Goal: Task Accomplishment & Management: Manage account settings

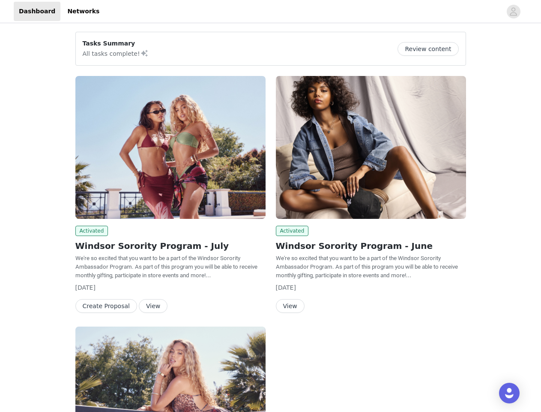
click at [271, 206] on div "Activated Windsor Sorority Program - June We're so excited that you want to be …" at bounding box center [371, 196] width 201 height 250
click at [270, 12] on div at bounding box center [303, 11] width 397 height 19
click at [514, 12] on icon "avatar" at bounding box center [514, 12] width 8 height 14
click at [432, 49] on div "Tasks Summary All tasks complete! Review content Activated Windsor Sorority Pro…" at bounding box center [270, 309] width 541 height 569
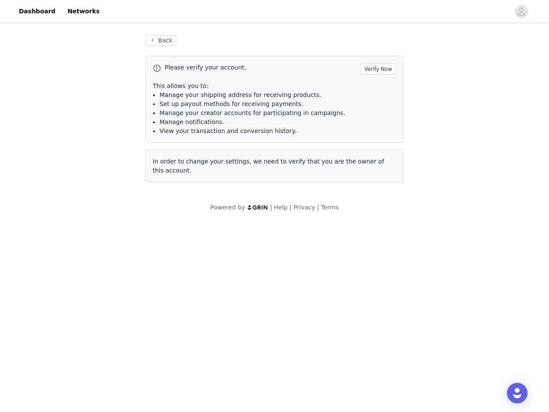
click at [171, 147] on div "Please verify your account. Verify Now This allows you to: Manage your shipping…" at bounding box center [274, 119] width 258 height 126
click at [90, 231] on body "Dashboard Networks Back Please verify your account. Verify Now This allows you …" at bounding box center [274, 206] width 549 height 412
click at [104, 306] on body "Dashboard Networks Back Please verify your account. Verify Now This allows you …" at bounding box center [274, 206] width 549 height 412
click at [147, 306] on body "Dashboard Networks Back Please verify your account. Verify Now This allows you …" at bounding box center [274, 206] width 549 height 412
click at [371, 147] on div "Please verify your account. Verify Now This allows you to: Manage your shipping…" at bounding box center [274, 119] width 258 height 126
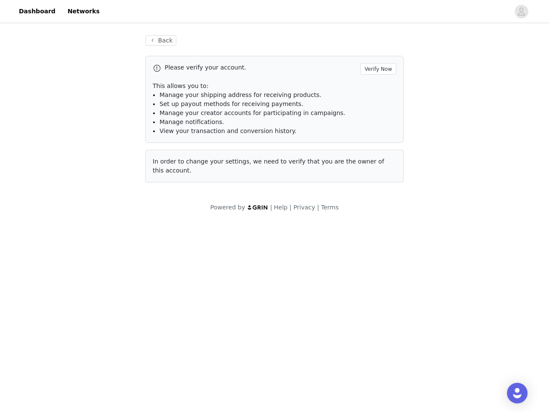
click at [291, 231] on body "Dashboard Networks Back Please verify your account. Verify Now This allows you …" at bounding box center [274, 206] width 549 height 412
